Goal: Information Seeking & Learning: Find contact information

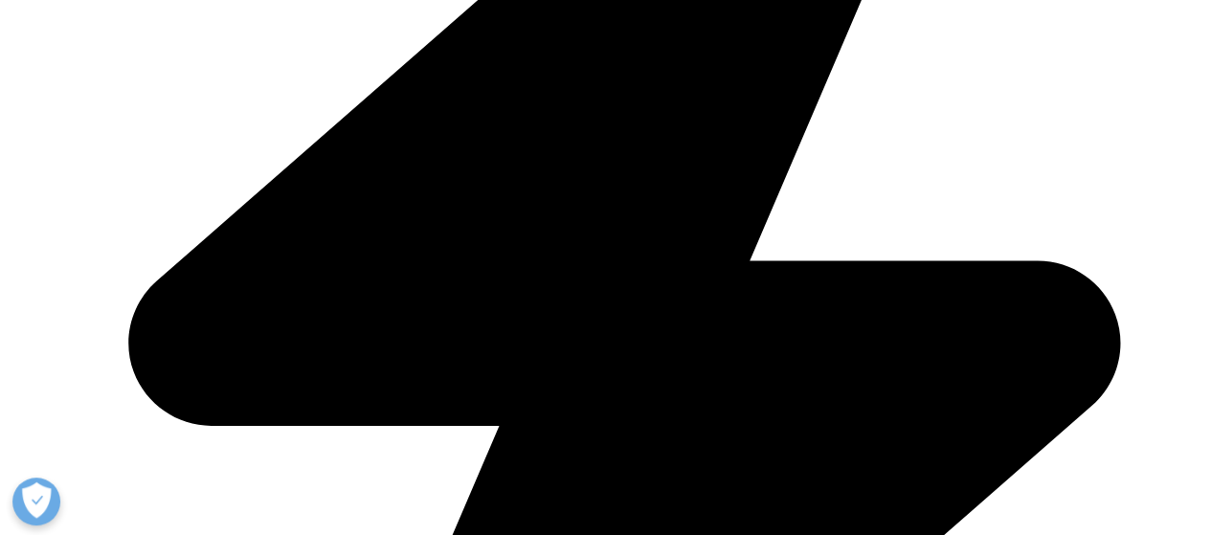
scroll to position [5538, 0]
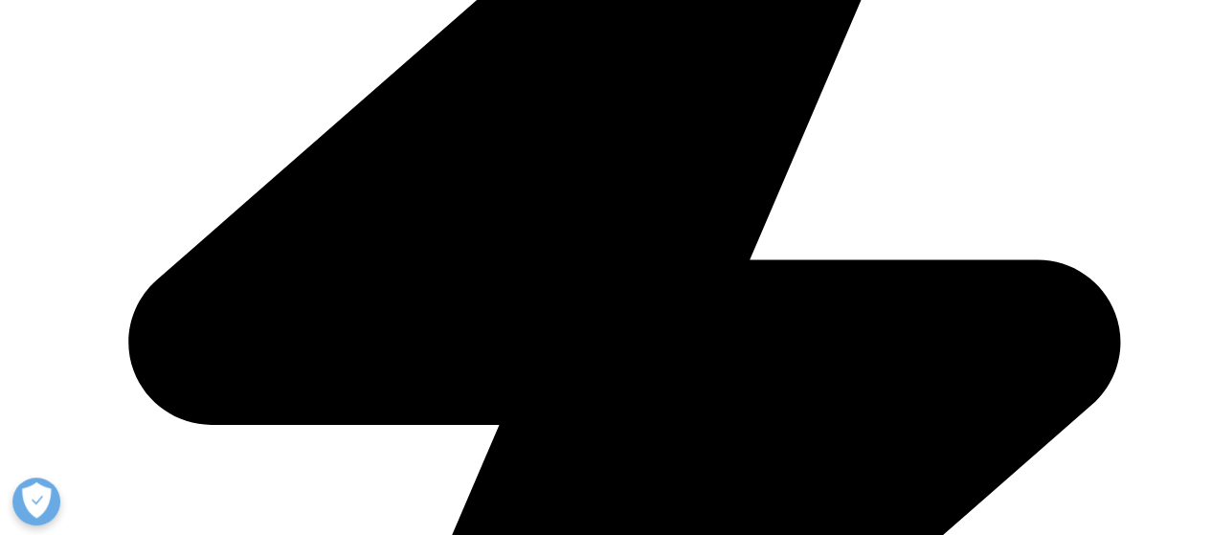
drag, startPoint x: 788, startPoint y: 471, endPoint x: 735, endPoint y: 478, distance: 53.1
copy div "IQVIA Inc."
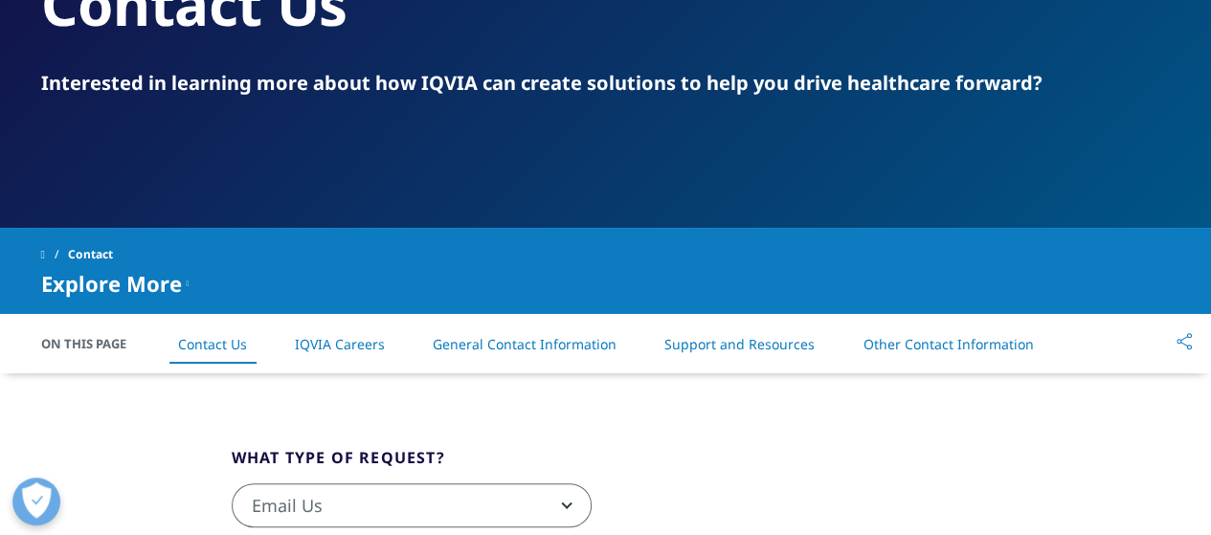
scroll to position [191, 0]
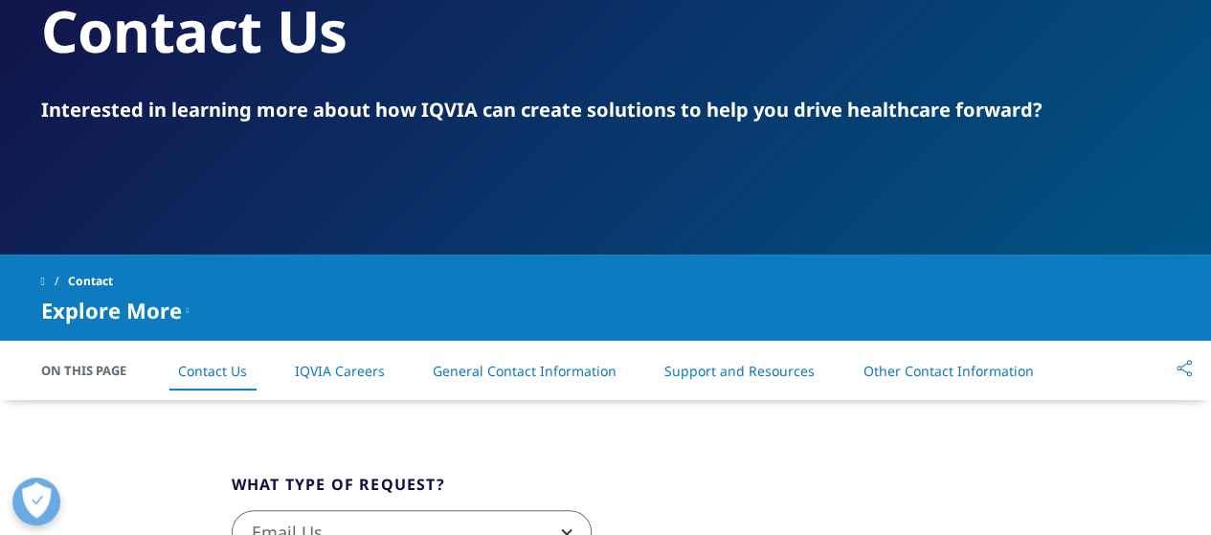
click at [377, 279] on link "Executive Team" at bounding box center [472, 284] width 296 height 21
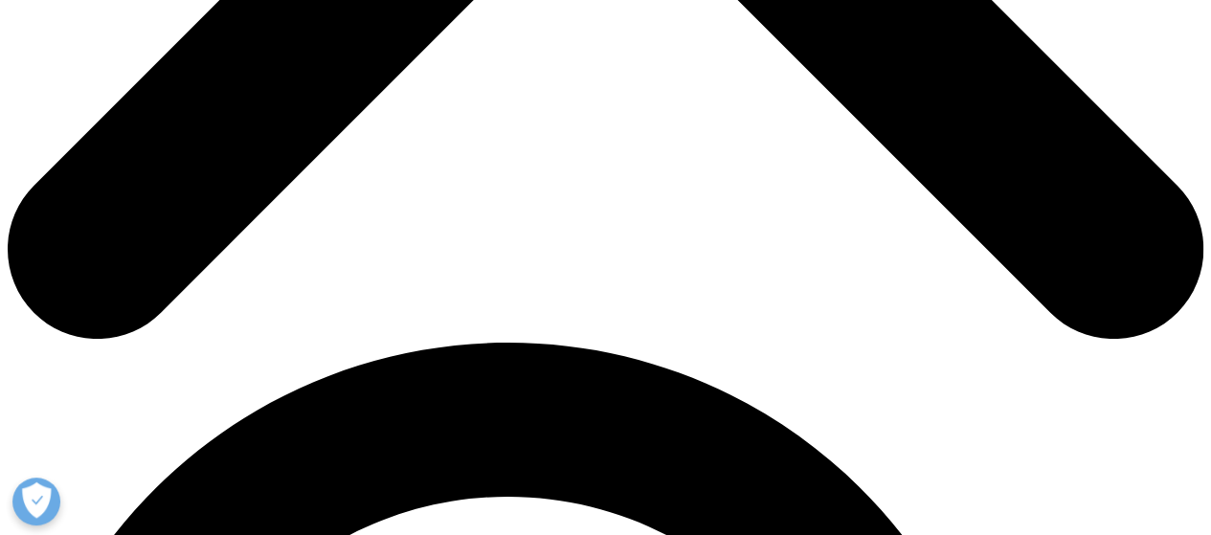
scroll to position [670, 0]
